Goal: Information Seeking & Learning: Stay updated

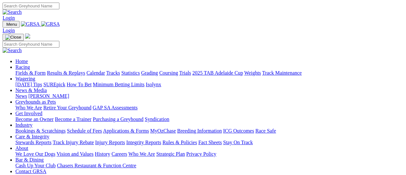
click at [80, 70] on link "Results & Replays" at bounding box center [66, 72] width 38 height 5
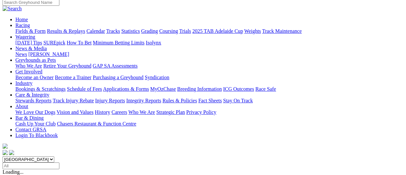
scroll to position [85, 0]
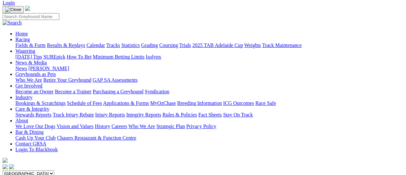
scroll to position [85, 0]
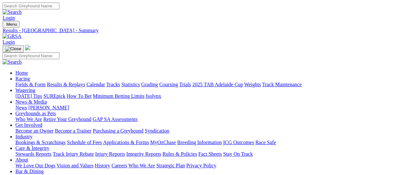
scroll to position [43, 0]
